Goal: Information Seeking & Learning: Learn about a topic

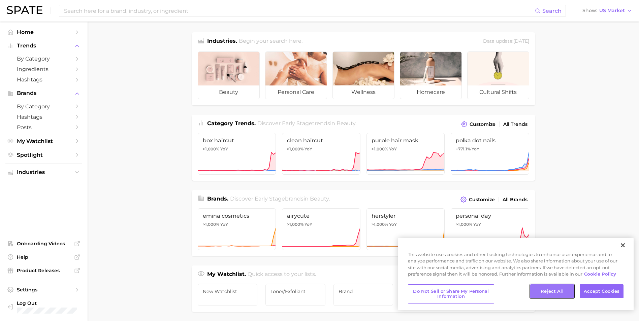
click at [558, 287] on button "Reject All" at bounding box center [552, 292] width 44 height 14
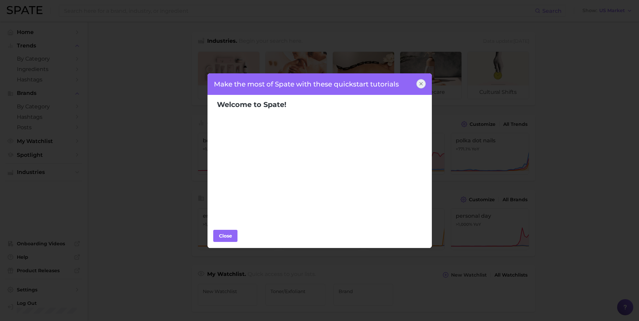
click at [431, 82] on div "Make the most of Spate with these quickstart tutorials" at bounding box center [319, 84] width 225 height 22
click at [422, 82] on icon at bounding box center [420, 83] width 5 height 5
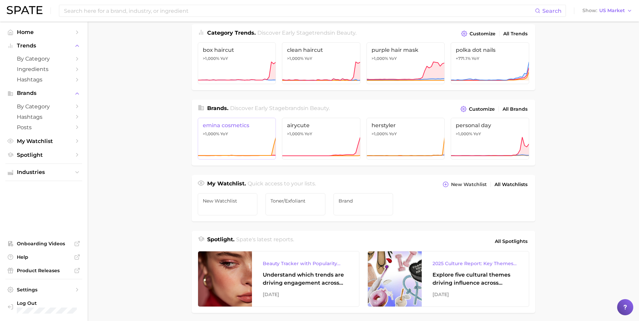
scroll to position [101, 0]
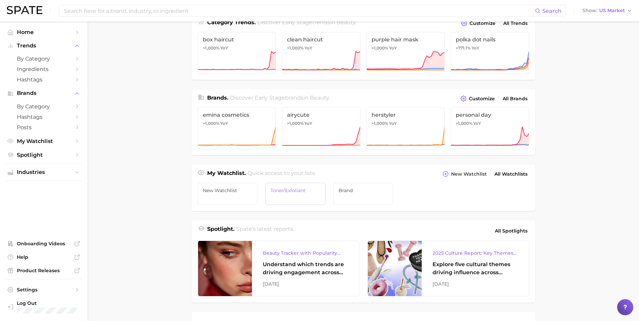
click at [308, 190] on span "Toner/exfoliant" at bounding box center [295, 190] width 50 height 5
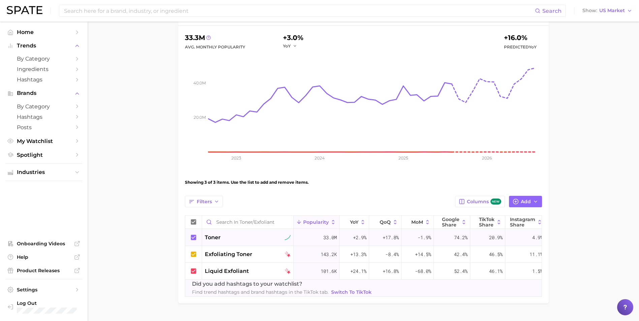
scroll to position [89, 0]
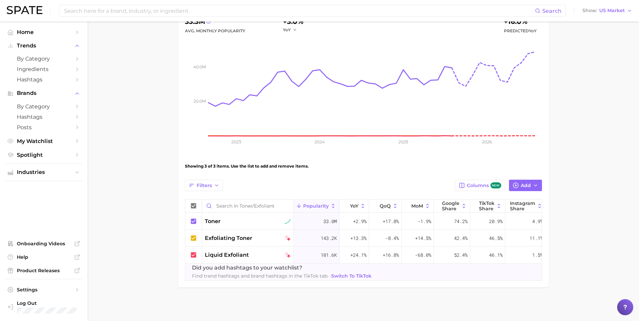
drag, startPoint x: 424, startPoint y: 274, endPoint x: 461, endPoint y: 274, distance: 37.4
click at [461, 274] on div "Did you add hashtags to your watchlist? Find trend hashtags and brand hashtags …" at bounding box center [373, 272] width 377 height 17
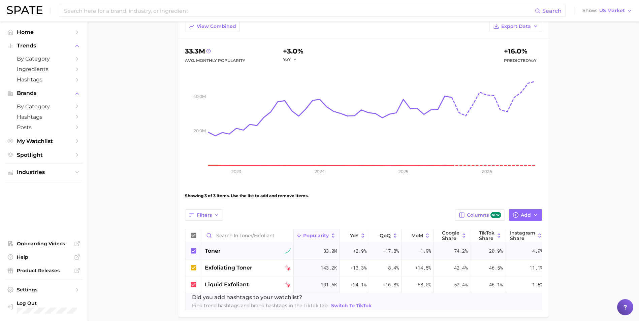
scroll to position [67, 0]
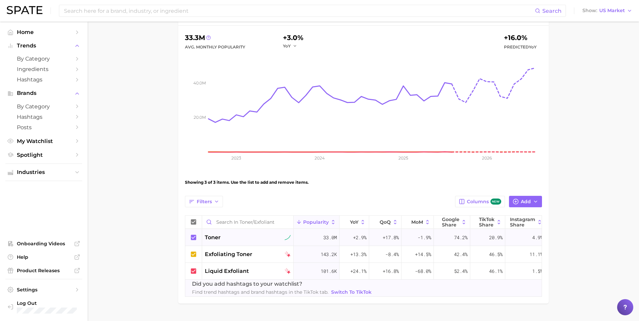
click at [324, 239] on span "33.0m" at bounding box center [329, 238] width 13 height 8
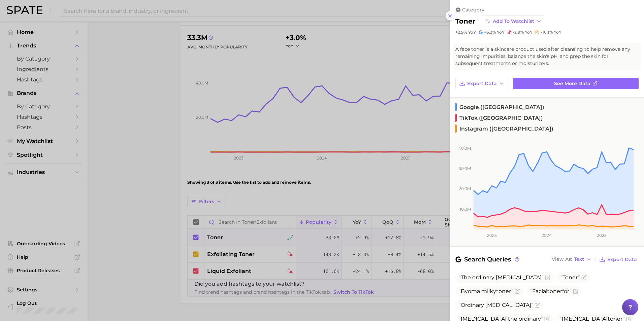
click at [151, 249] on div at bounding box center [322, 160] width 644 height 321
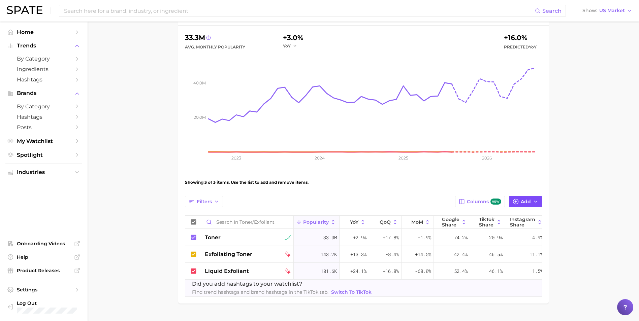
click at [538, 203] on button "Add" at bounding box center [525, 201] width 33 height 11
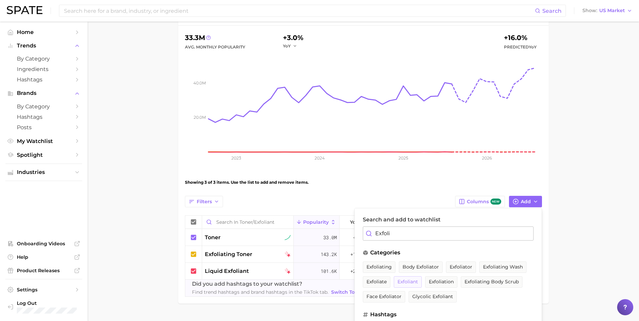
type input "Exfoli"
click at [408, 280] on span "exfoliant" at bounding box center [407, 282] width 21 height 6
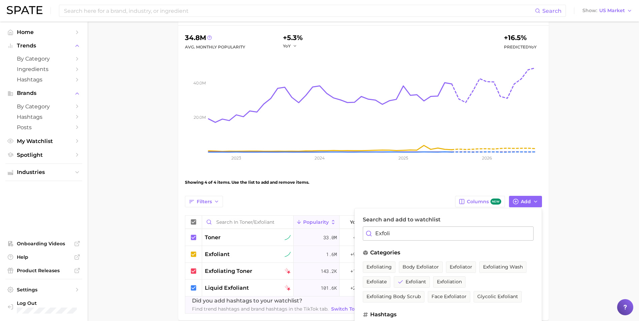
click at [601, 259] on main "Toner/exfoliant Settings Overview Google TikTok View Combined Export Data 34.8m…" at bounding box center [363, 154] width 551 height 400
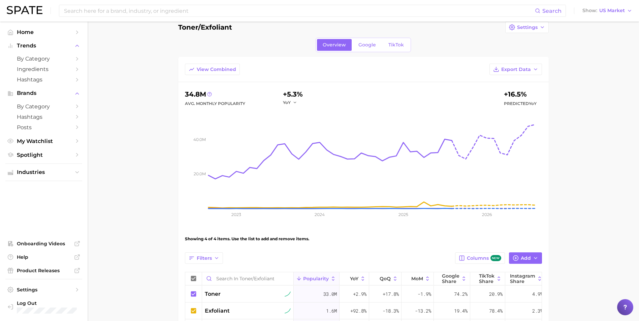
scroll to position [0, 0]
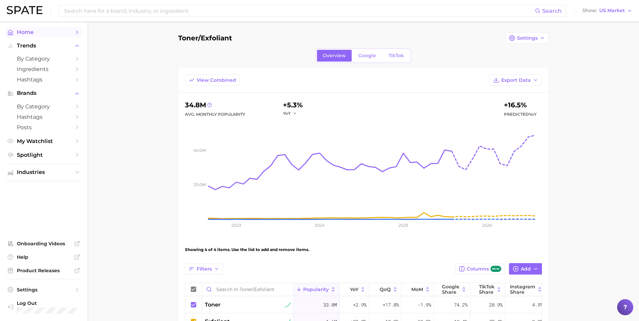
click at [41, 33] on span "Home" at bounding box center [44, 32] width 54 height 6
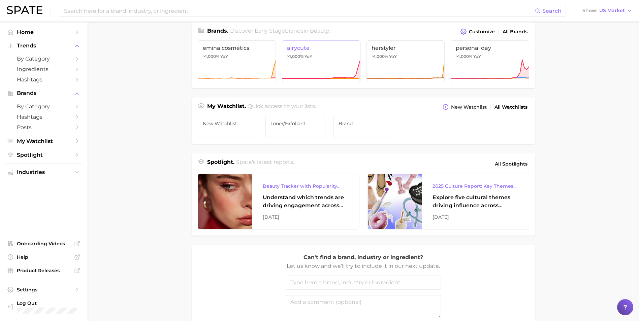
scroll to position [168, 0]
click at [378, 135] on link "brand" at bounding box center [363, 127] width 60 height 22
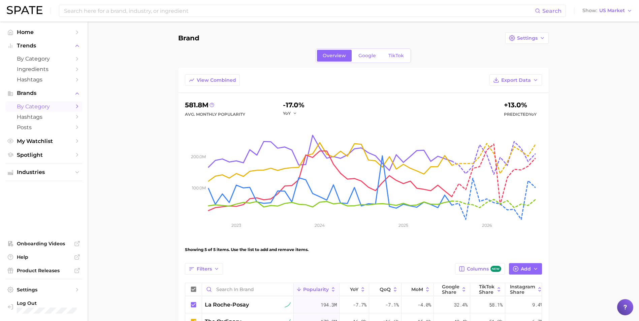
click at [50, 105] on span "by Category" at bounding box center [44, 106] width 54 height 6
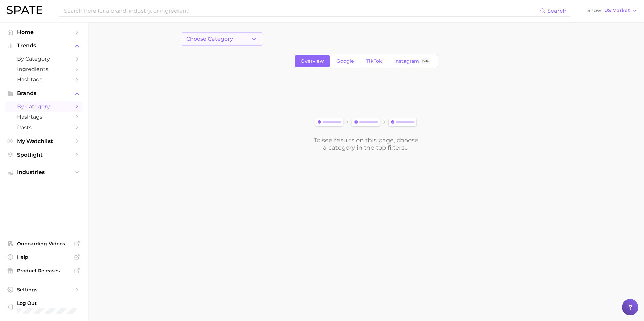
click at [231, 32] on button "Choose Category" at bounding box center [222, 38] width 83 height 13
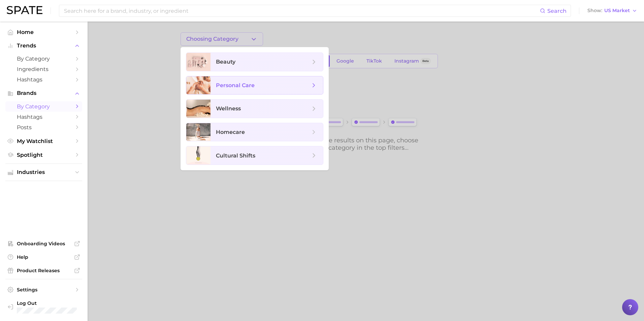
click at [242, 84] on span "personal care" at bounding box center [235, 85] width 39 height 6
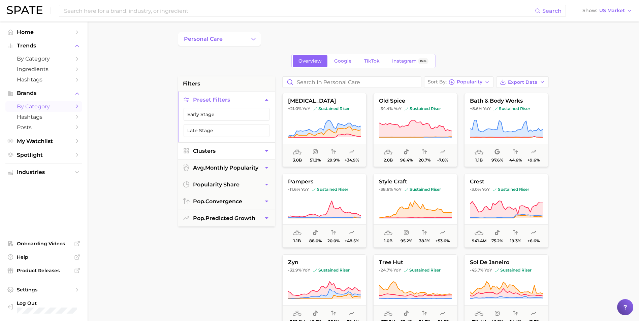
click at [244, 153] on button "Clusters" at bounding box center [226, 151] width 97 height 17
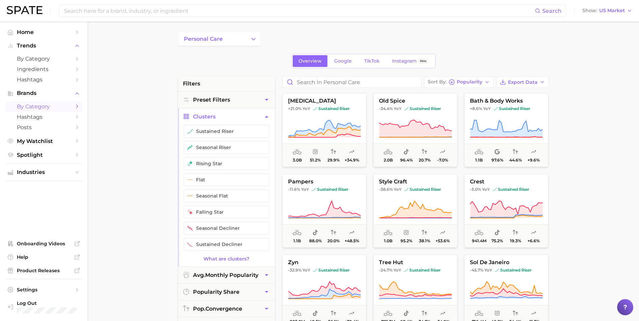
drag, startPoint x: 152, startPoint y: 129, endPoint x: 155, endPoint y: 126, distance: 4.8
click at [153, 129] on main "personal care Overview Google TikTok Instagram Beta filters Preset Filters Clus…" at bounding box center [363, 277] width 551 height 511
click at [215, 116] on span "Clusters" at bounding box center [204, 117] width 23 height 6
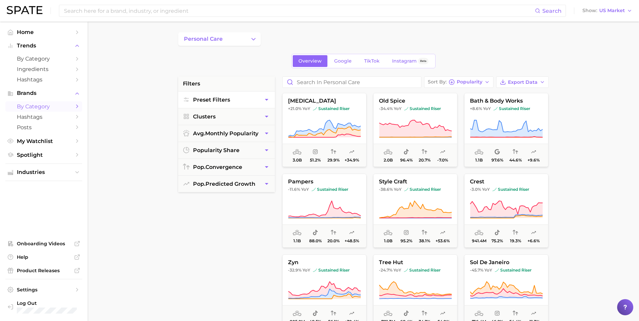
click at [221, 97] on span "Preset Filters" at bounding box center [211, 100] width 37 height 6
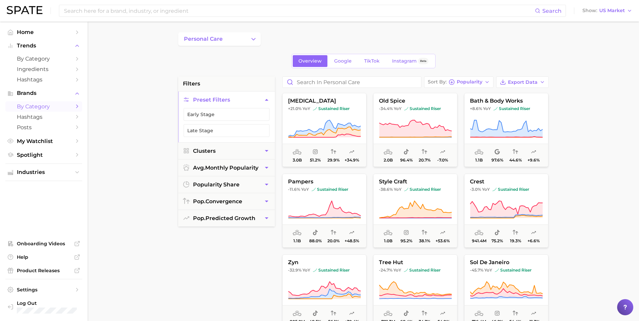
click at [221, 97] on span "Preset Filters" at bounding box center [211, 100] width 37 height 6
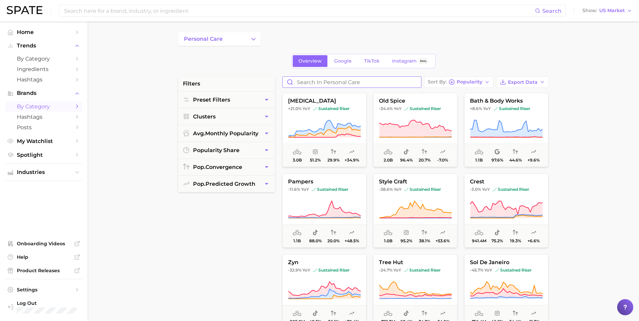
click at [339, 84] on input "Search in personal care" at bounding box center [352, 82] width 138 height 11
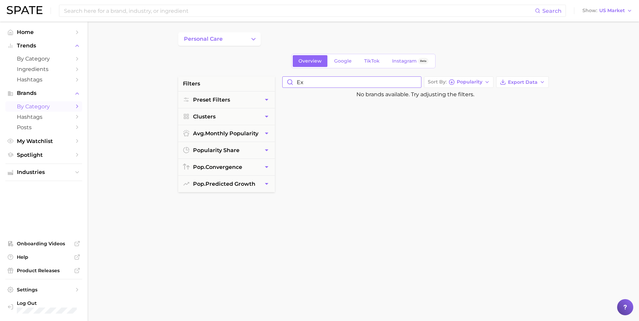
type input "e"
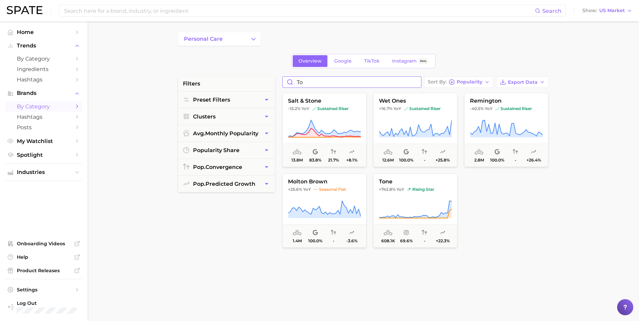
type input "t"
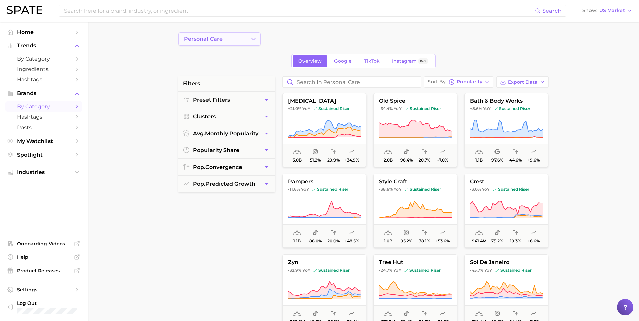
click at [241, 34] on button "personal care" at bounding box center [219, 38] width 83 height 13
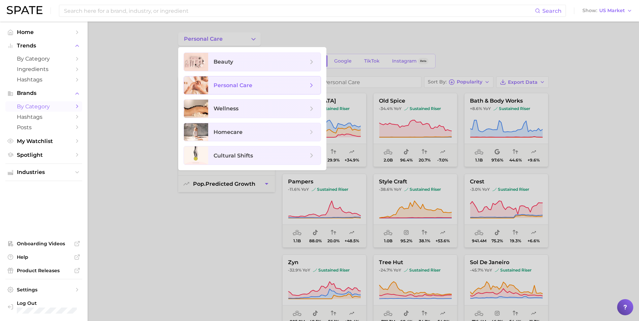
click at [310, 84] on icon at bounding box center [311, 85] width 7 height 7
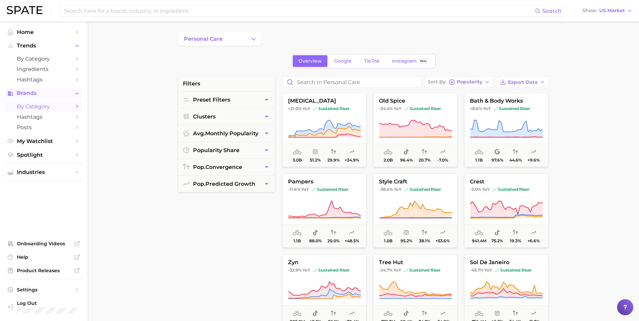
click at [41, 92] on span "Brands" at bounding box center [44, 93] width 54 height 6
click at [43, 96] on span "Brands" at bounding box center [44, 93] width 54 height 6
click at [45, 113] on link "Hashtags" at bounding box center [43, 117] width 77 height 10
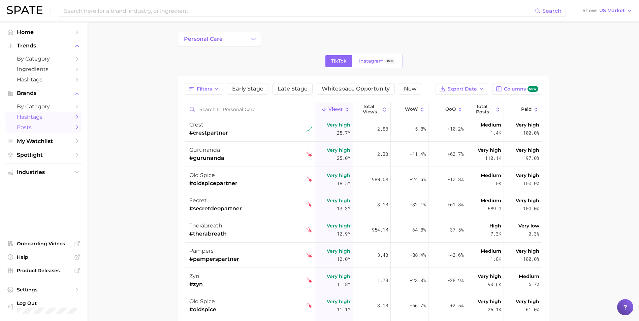
click at [44, 125] on span "Posts" at bounding box center [44, 127] width 54 height 6
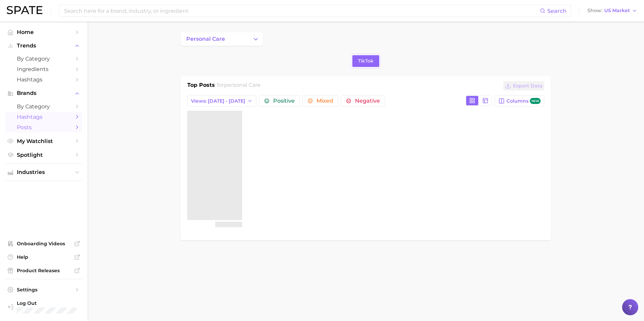
click at [47, 120] on span "Hashtags" at bounding box center [44, 117] width 54 height 6
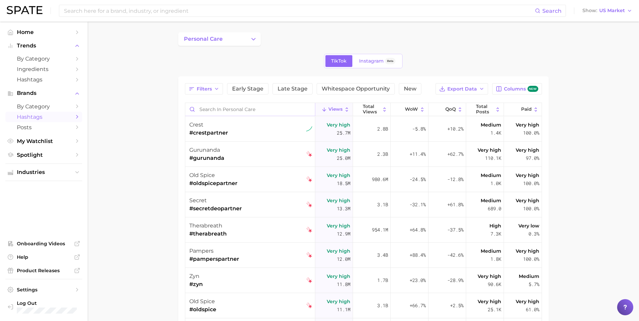
click at [215, 111] on input "Search in personal care" at bounding box center [250, 109] width 130 height 13
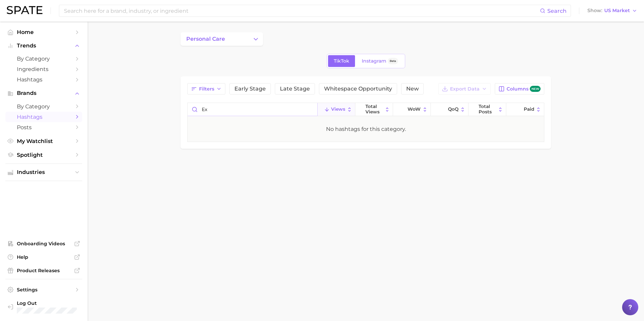
type input "e"
type input "t"
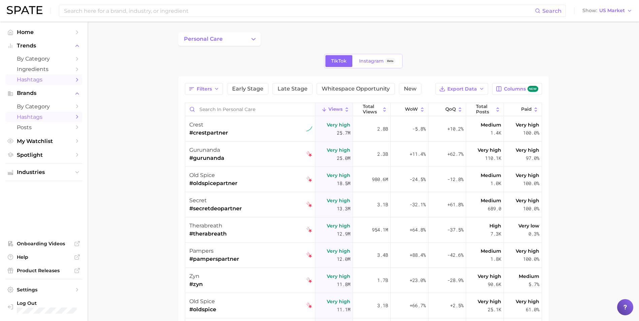
click at [53, 81] on span "Hashtags" at bounding box center [44, 79] width 54 height 6
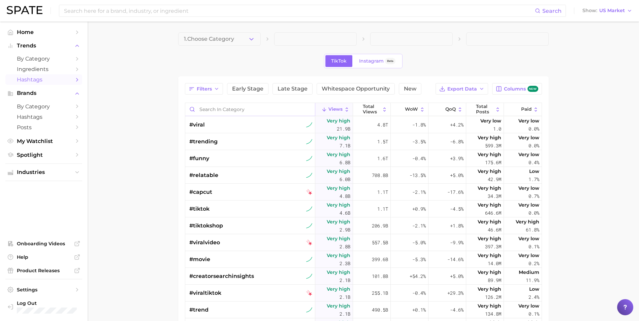
click at [212, 109] on input "Search in category" at bounding box center [250, 109] width 130 height 13
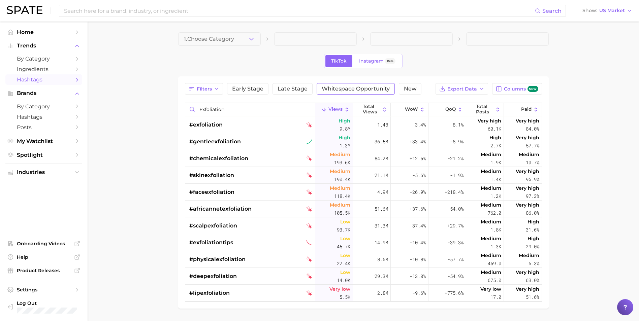
type input "exfoliation"
click at [378, 92] on button "Whitespace Opportunity" at bounding box center [356, 88] width 78 height 11
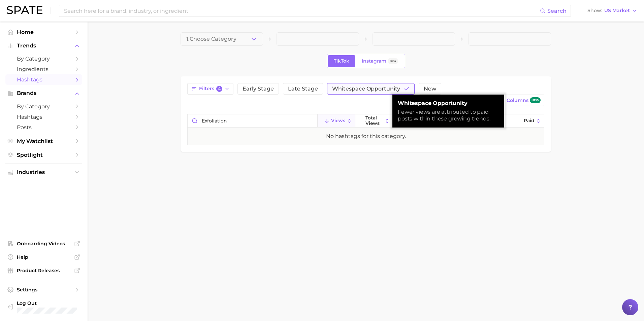
click at [378, 92] on button "Whitespace Opportunity" at bounding box center [371, 88] width 88 height 11
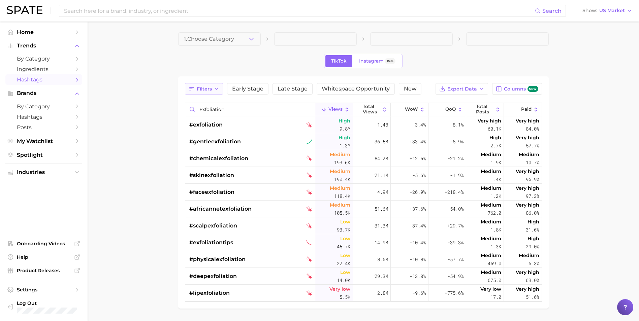
click at [218, 87] on icon "button" at bounding box center [216, 88] width 5 height 5
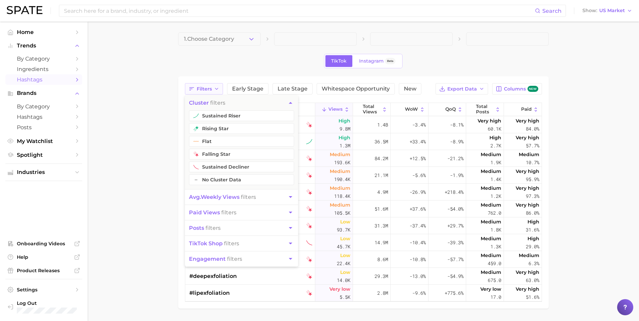
click at [218, 87] on icon "button" at bounding box center [216, 88] width 5 height 5
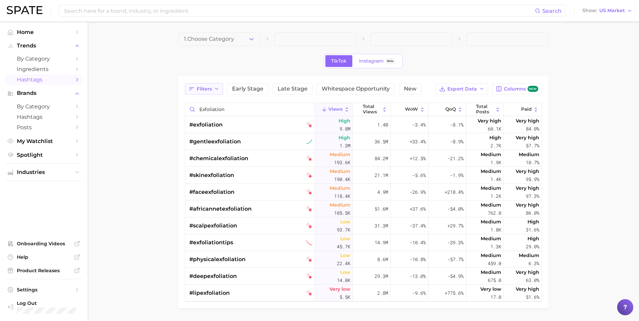
click at [218, 87] on icon "button" at bounding box center [216, 88] width 5 height 5
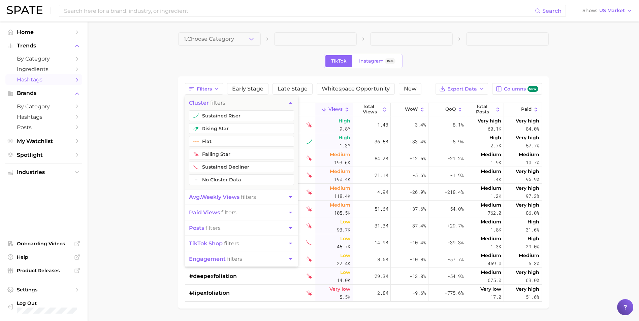
click at [168, 209] on main "1. Choose Category TikTok Instagram Beta Filters cluster filters sustained rise…" at bounding box center [363, 182] width 551 height 321
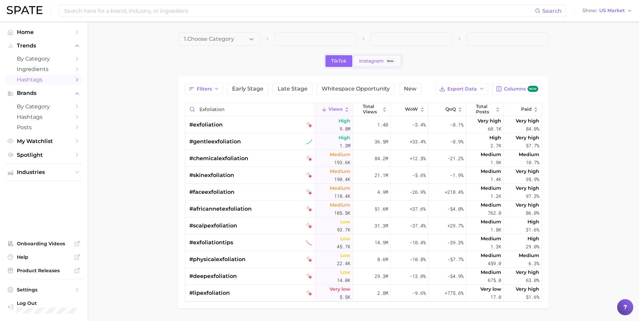
click at [374, 63] on span "Instagram" at bounding box center [371, 61] width 25 height 6
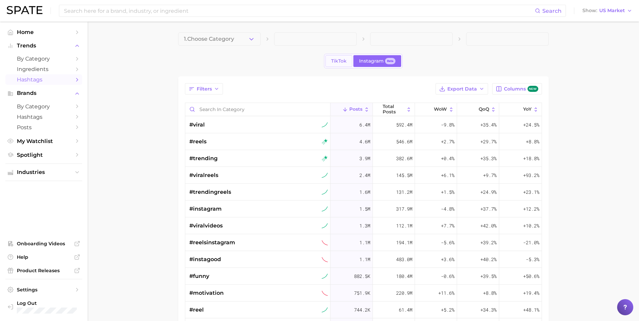
click at [345, 62] on span "TikTok" at bounding box center [338, 61] width 15 height 6
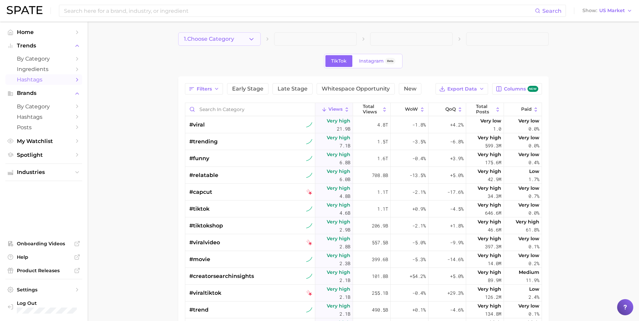
click at [244, 37] on button "1. Choose Category" at bounding box center [219, 38] width 83 height 13
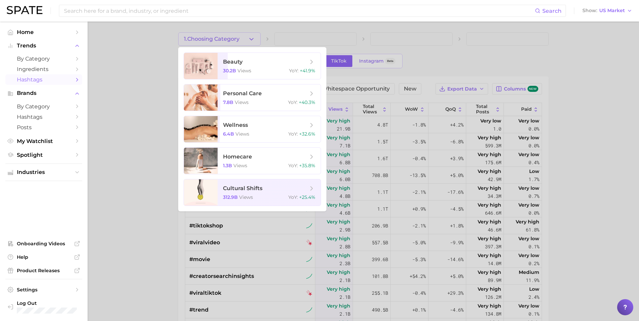
click at [244, 37] on div at bounding box center [319, 160] width 639 height 321
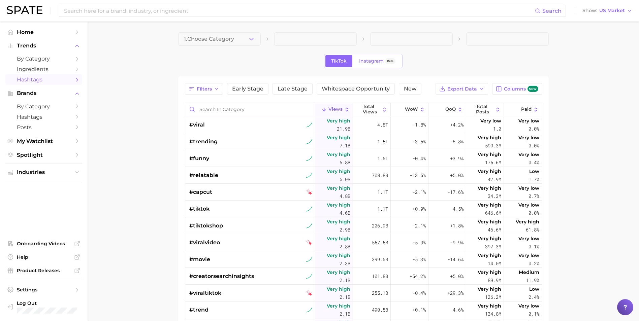
click at [205, 109] on input "Search in category" at bounding box center [250, 109] width 130 height 13
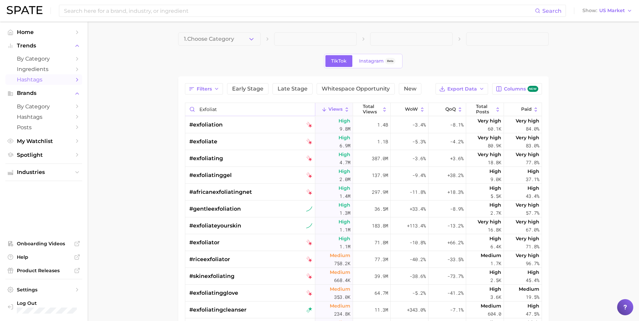
click at [222, 109] on input "exfoliat" at bounding box center [250, 109] width 130 height 13
drag, startPoint x: 235, startPoint y: 109, endPoint x: 141, endPoint y: 103, distance: 93.8
click at [141, 102] on main "1. Choose Category TikTok Instagram Beta Filters Early Stage Late Stage Whitesp…" at bounding box center [363, 243] width 551 height 443
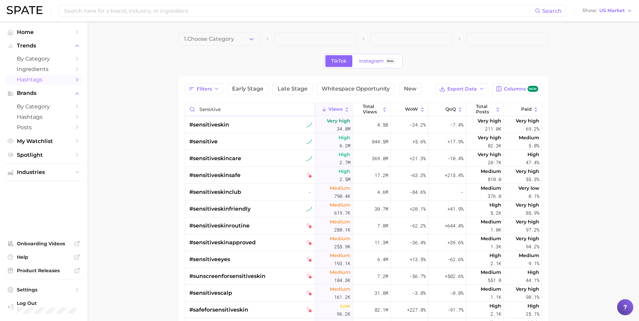
type input "sensitive"
click at [508, 89] on span "Columns new" at bounding box center [521, 89] width 34 height 6
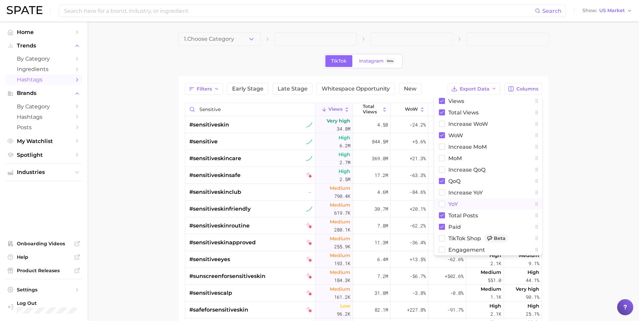
click at [445, 202] on button "YoY" at bounding box center [488, 203] width 108 height 11
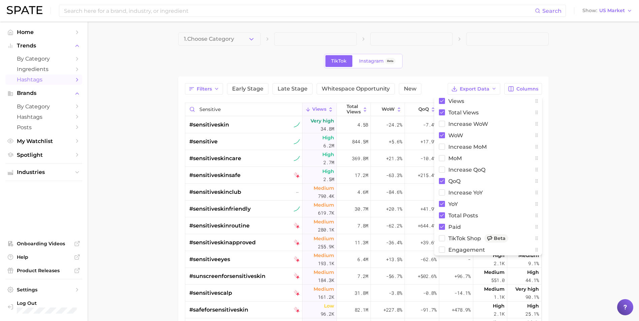
click at [564, 169] on main "1. Choose Category TikTok Instagram Beta Filters Early Stage Late Stage Whitesp…" at bounding box center [363, 243] width 551 height 443
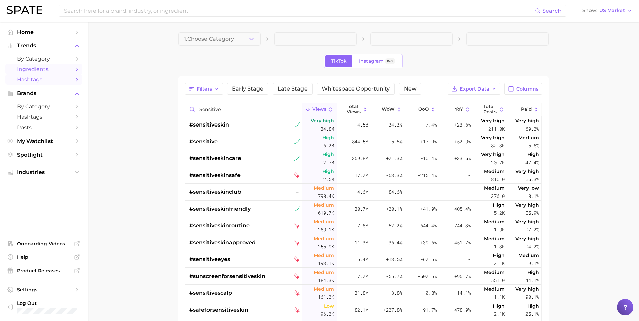
click at [50, 70] on span "Ingredients" at bounding box center [44, 69] width 54 height 6
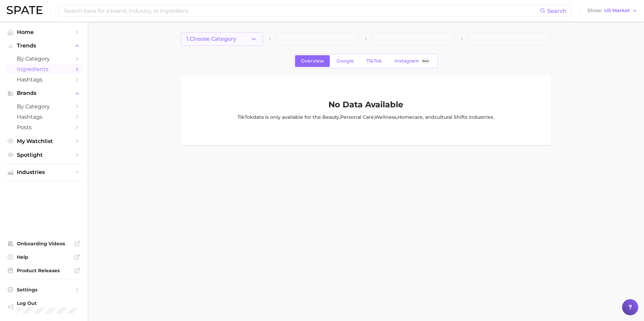
drag, startPoint x: 253, startPoint y: 37, endPoint x: 250, endPoint y: 38, distance: 3.4
click at [252, 38] on icon "button" at bounding box center [253, 39] width 7 height 7
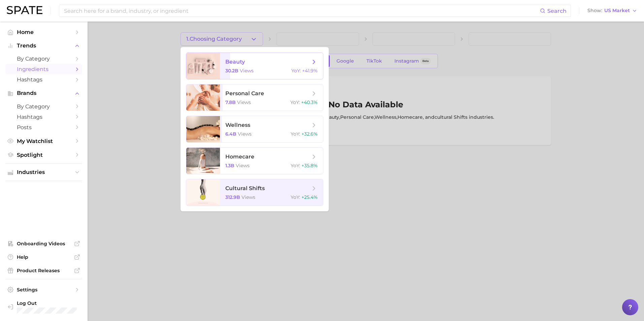
click at [261, 74] on span "beauty 30.2b views YoY : +41.9%" at bounding box center [271, 66] width 103 height 26
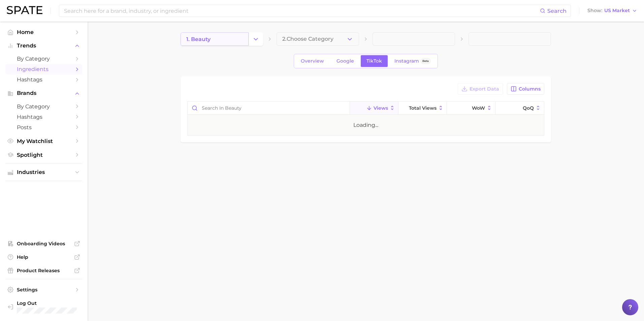
click at [244, 40] on link "1. beauty" at bounding box center [215, 38] width 68 height 13
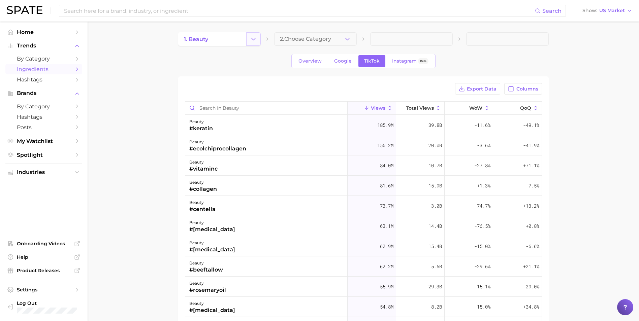
click at [250, 40] on icon "Change Category" at bounding box center [253, 39] width 7 height 7
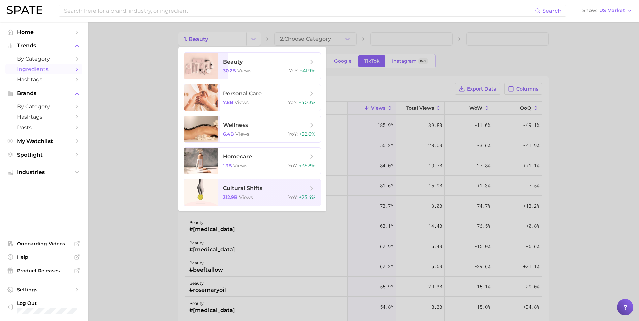
click at [252, 39] on div at bounding box center [319, 160] width 639 height 321
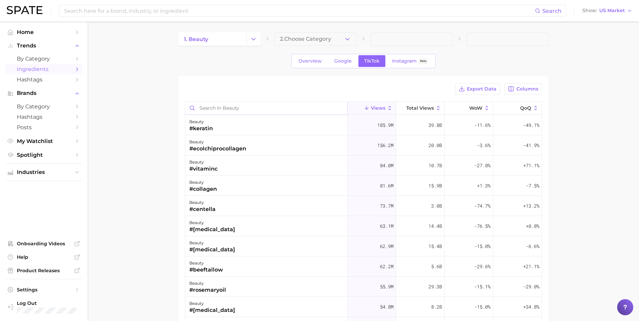
click at [241, 107] on input "Search in beauty" at bounding box center [266, 108] width 162 height 13
click at [336, 45] on button "2. Choose Category" at bounding box center [315, 38] width 83 height 13
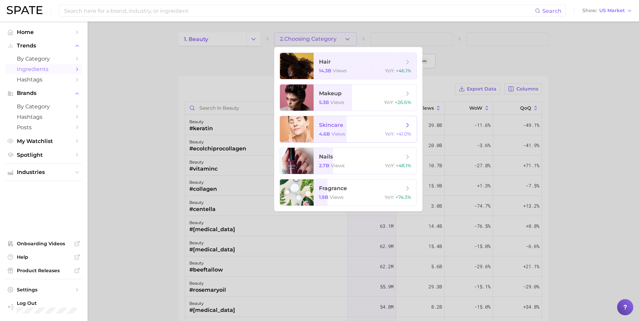
click at [332, 128] on span "skincare" at bounding box center [331, 125] width 24 height 6
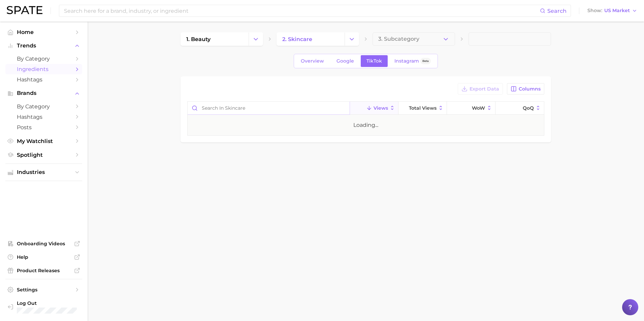
click at [246, 107] on input "Search in skincare" at bounding box center [269, 108] width 162 height 13
type input "BHA"
click at [524, 89] on span "Columns" at bounding box center [530, 89] width 22 height 6
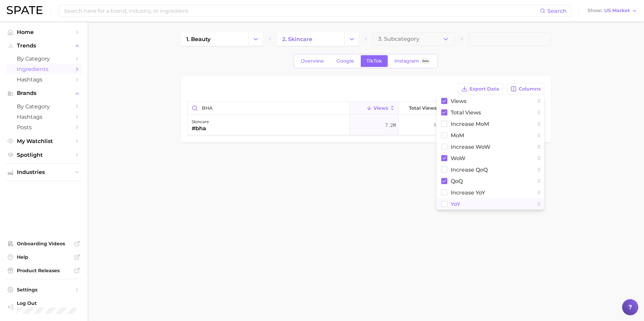
click at [466, 205] on button "YoY" at bounding box center [491, 203] width 108 height 11
click at [602, 202] on body "Search Show US Market Home Trends by Category Ingredients Hashtags Brands by Ca…" at bounding box center [322, 160] width 644 height 321
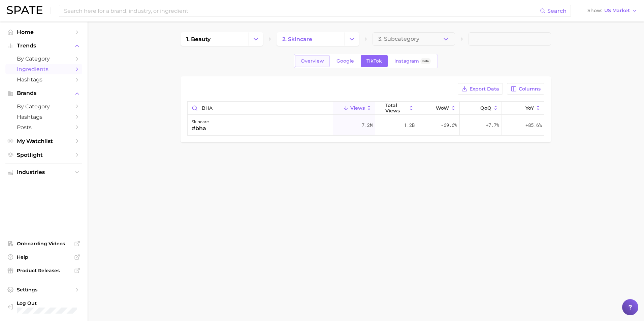
click at [319, 64] on span "Overview" at bounding box center [312, 61] width 23 height 6
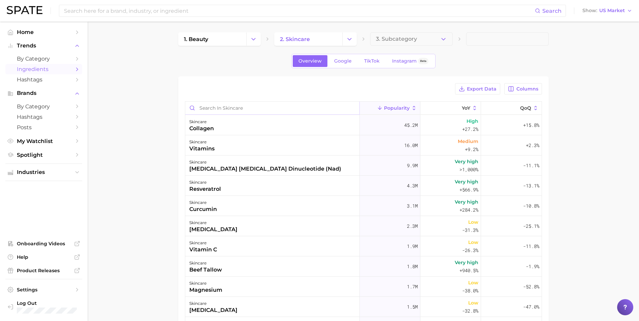
click at [286, 109] on input "Search in skincare" at bounding box center [272, 108] width 174 height 13
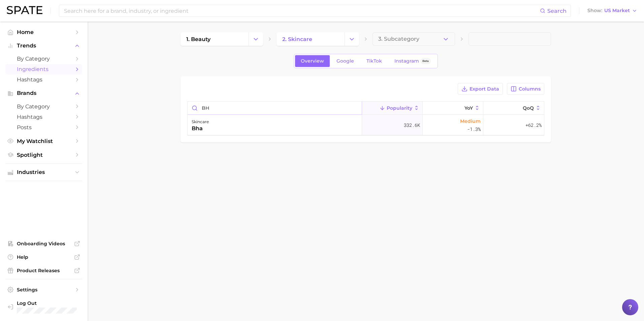
type input "b"
type input "A"
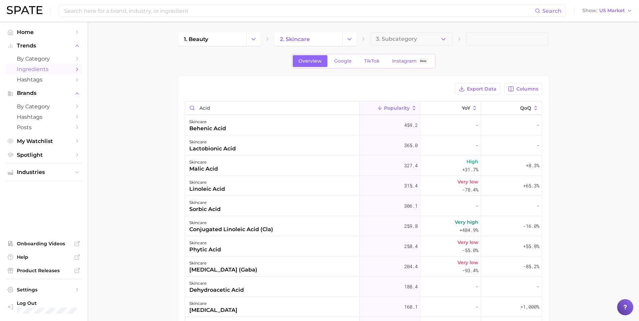
scroll to position [775, 0]
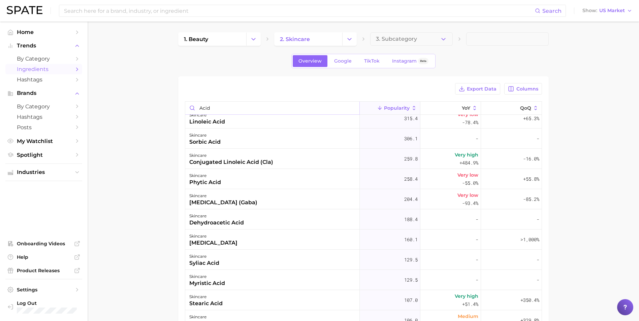
drag, startPoint x: 223, startPoint y: 107, endPoint x: 168, endPoint y: 111, distance: 54.7
click at [168, 111] on main "1. beauty 2. skincare 3. Subcategory Overview Google TikTok Instagram Beta Expo…" at bounding box center [363, 243] width 551 height 442
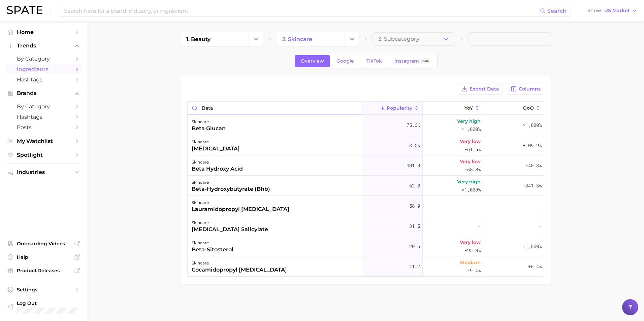
scroll to position [0, 0]
drag, startPoint x: 236, startPoint y: 106, endPoint x: 171, endPoint y: 113, distance: 64.7
click at [171, 113] on main "1. beauty 2. skincare 3. Subcategory Overview Google TikTok Instagram Beta Expo…" at bounding box center [366, 170] width 556 height 296
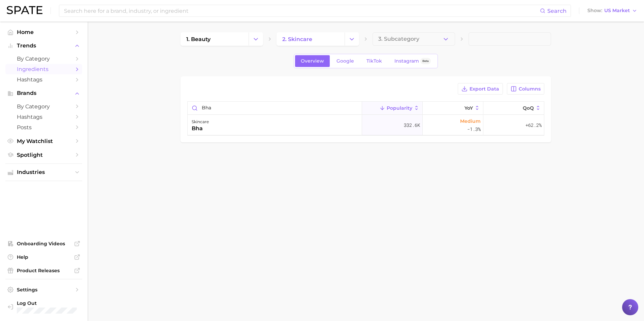
scroll to position [0, 0]
click at [436, 43] on button "3. Subcategory" at bounding box center [414, 38] width 83 height 13
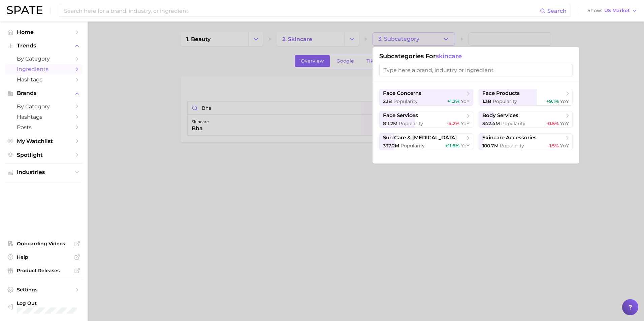
click at [436, 42] on div at bounding box center [322, 160] width 644 height 321
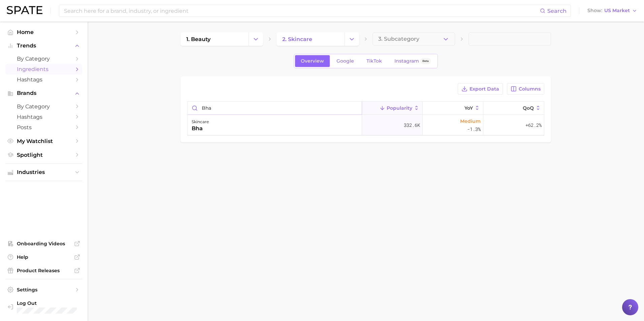
drag, startPoint x: 222, startPoint y: 105, endPoint x: 172, endPoint y: 101, distance: 50.0
click at [172, 101] on main "1. beauty 2. skincare 3. Subcategory Overview Google TikTok Instagram Beta Expo…" at bounding box center [366, 99] width 556 height 155
drag, startPoint x: 232, startPoint y: 111, endPoint x: 107, endPoint y: 98, distance: 125.7
click at [94, 103] on main "1. beauty 2. skincare 3. Subcategory Overview Google TikTok Instagram Beta Expo…" at bounding box center [366, 99] width 556 height 155
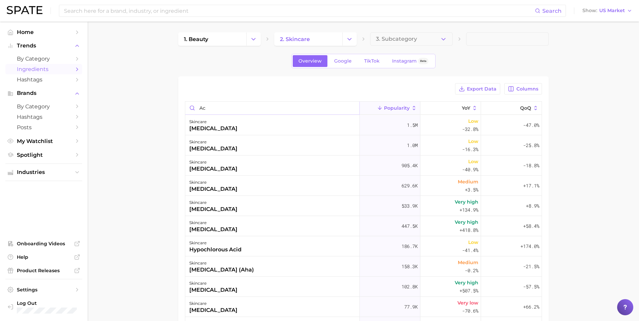
type input "a"
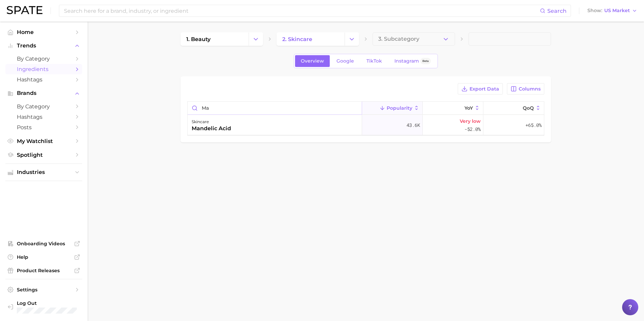
type input "m"
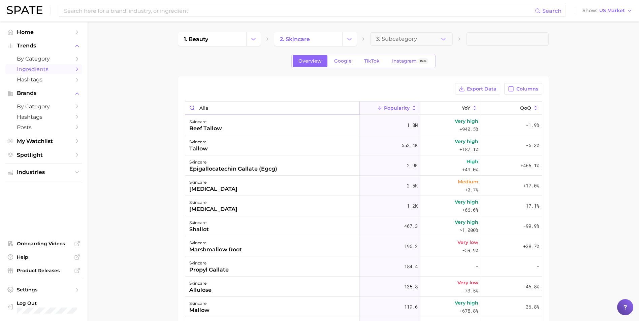
type input "allan"
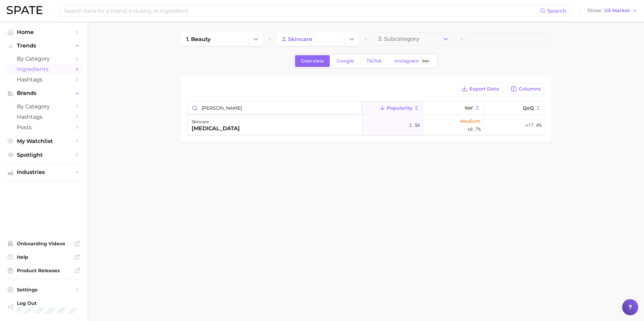
drag, startPoint x: 226, startPoint y: 109, endPoint x: 175, endPoint y: 112, distance: 50.6
click at [178, 111] on main "1. beauty 2. skincare 3. Subcategory Overview Google TikTok Instagram Beta Expo…" at bounding box center [366, 99] width 556 height 155
click at [222, 115] on div "skincare allantoin" at bounding box center [275, 125] width 174 height 20
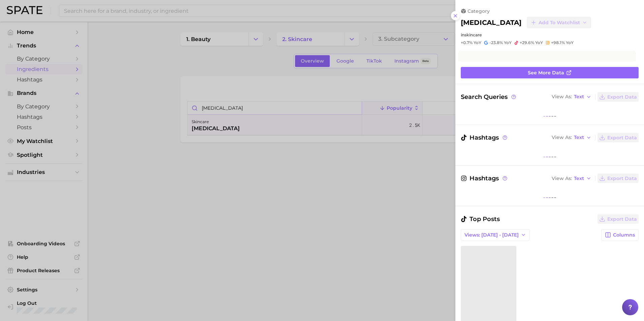
click at [232, 104] on div at bounding box center [322, 160] width 644 height 321
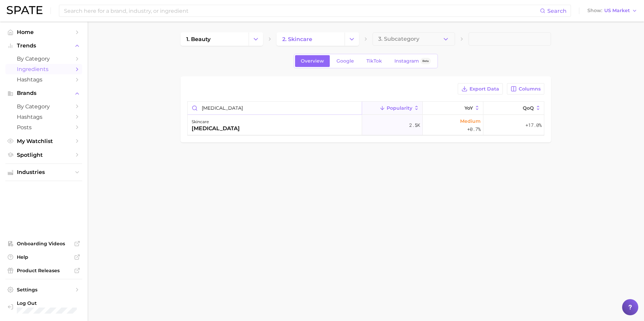
scroll to position [0, 0]
drag, startPoint x: 243, startPoint y: 112, endPoint x: 180, endPoint y: 112, distance: 62.7
click at [180, 112] on main "1. beauty 2. skincare 3. Subcategory Overview Google TikTok Instagram Beta Expo…" at bounding box center [366, 99] width 556 height 155
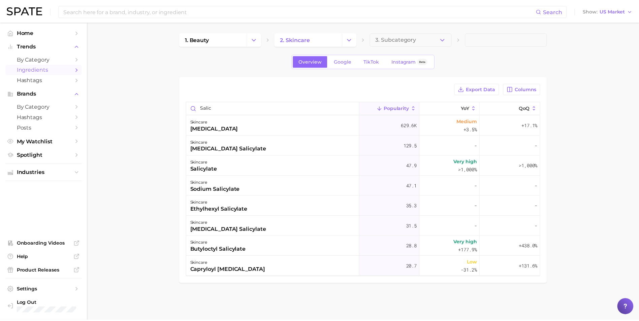
scroll to position [0, 0]
click at [225, 109] on input "salic" at bounding box center [275, 108] width 174 height 13
drag, startPoint x: 185, startPoint y: 105, endPoint x: 147, endPoint y: 104, distance: 37.7
click at [169, 103] on main "1. beauty 2. skincare 3. Subcategory Overview Google TikTok Instagram Beta Expo…" at bounding box center [366, 170] width 556 height 296
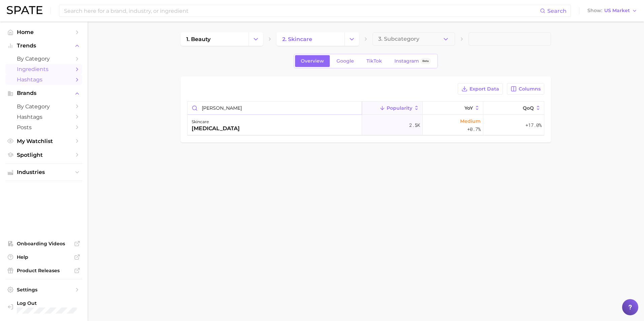
type input "allan"
click at [24, 79] on span "Hashtags" at bounding box center [44, 79] width 54 height 6
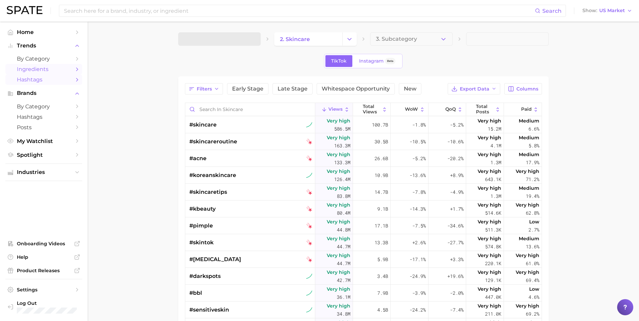
click at [27, 66] on span "Ingredients" at bounding box center [44, 69] width 54 height 6
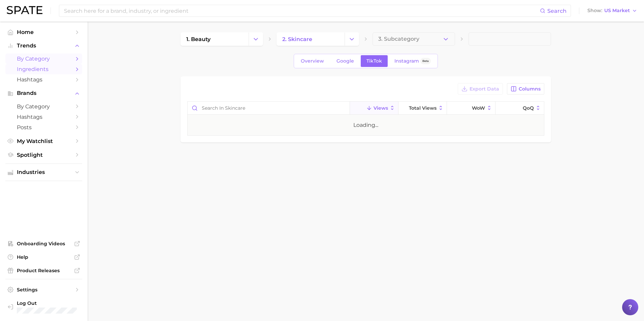
click at [32, 56] on span "by Category" at bounding box center [44, 59] width 54 height 6
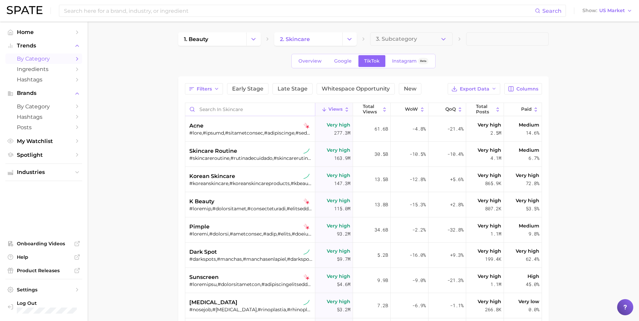
click at [218, 110] on input "Search in skincare" at bounding box center [250, 109] width 130 height 13
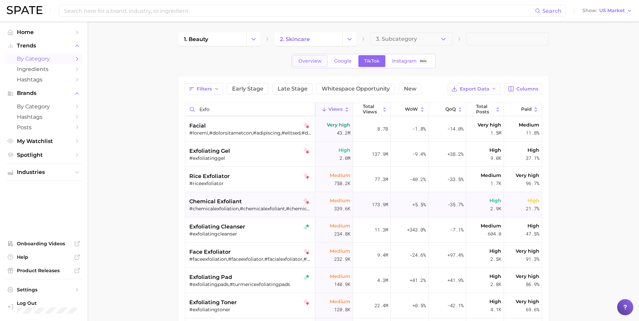
type input "exfo"
click at [317, 58] on span "Overview" at bounding box center [309, 61] width 23 height 6
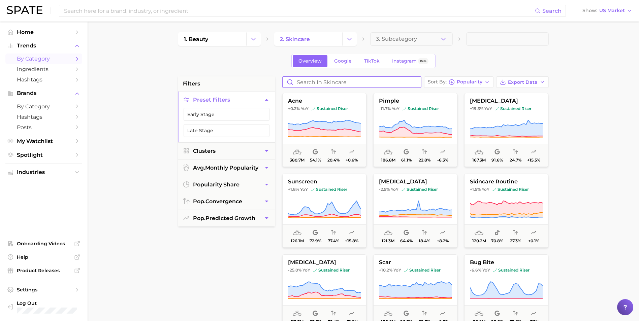
click at [334, 85] on input "Search in skincare" at bounding box center [352, 82] width 138 height 11
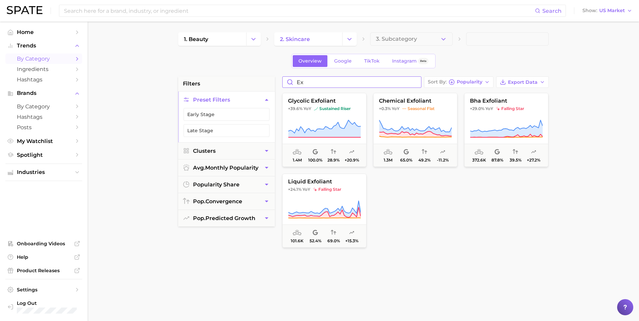
type input "e"
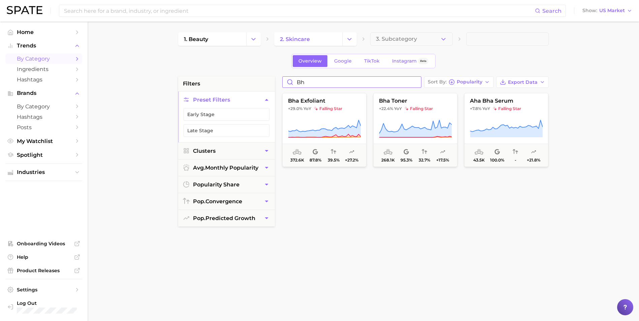
type input "b"
